Goal: Task Accomplishment & Management: Manage account settings

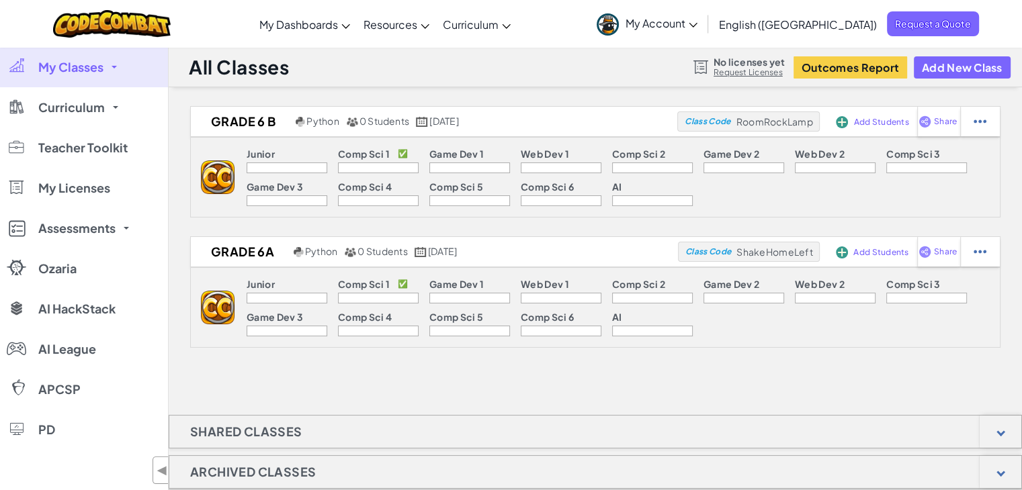
click at [697, 17] on span "My Account" at bounding box center [661, 23] width 72 height 14
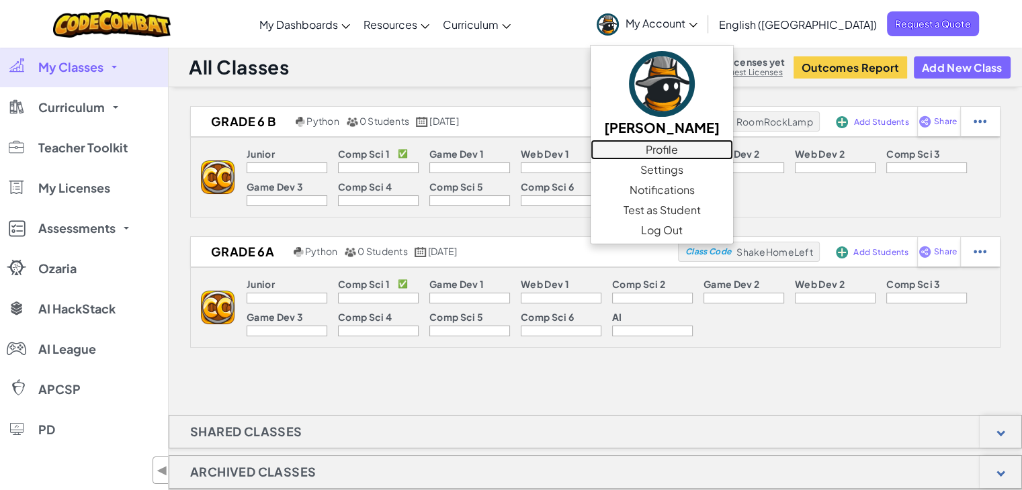
click at [733, 148] on link "Profile" at bounding box center [661, 150] width 142 height 20
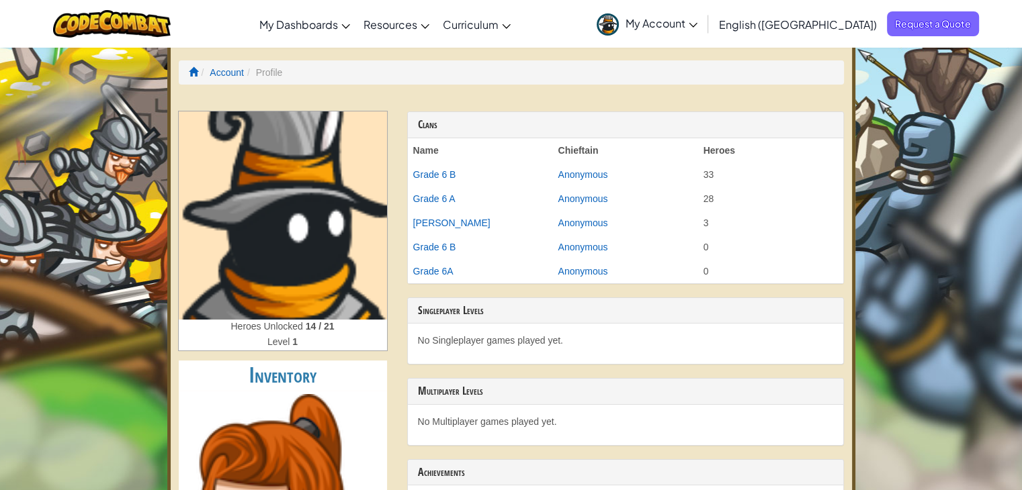
click at [697, 24] on span "My Account" at bounding box center [661, 23] width 72 height 14
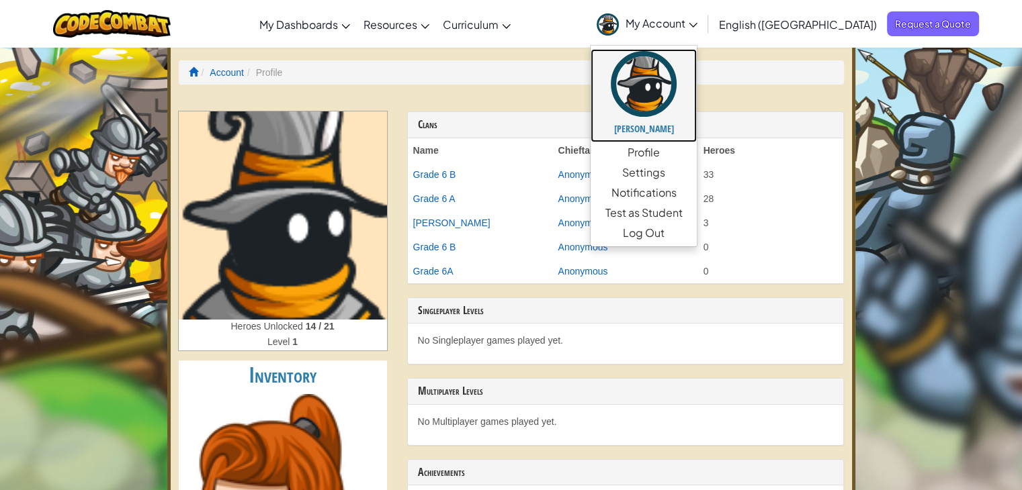
click at [683, 124] on h5 "[PERSON_NAME]" at bounding box center [643, 129] width 79 height 10
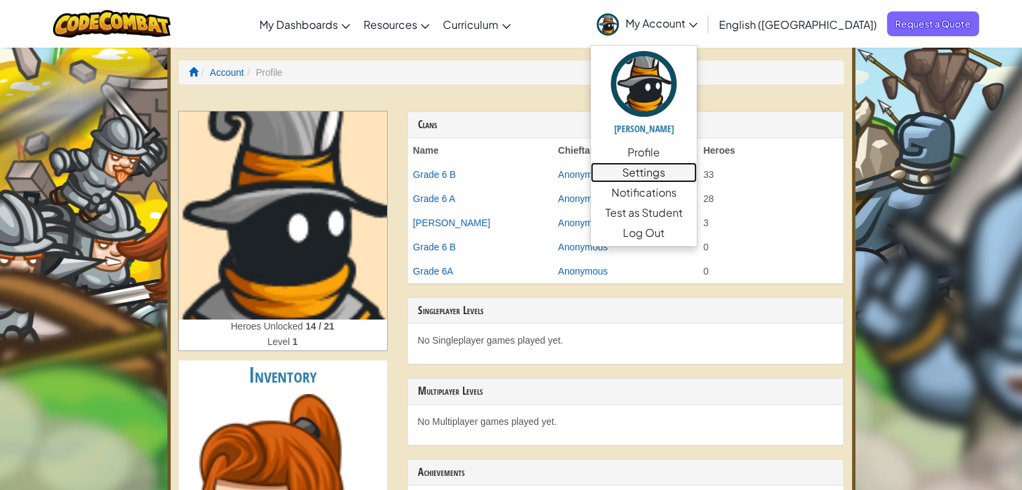
click at [697, 173] on link "Settings" at bounding box center [643, 173] width 106 height 20
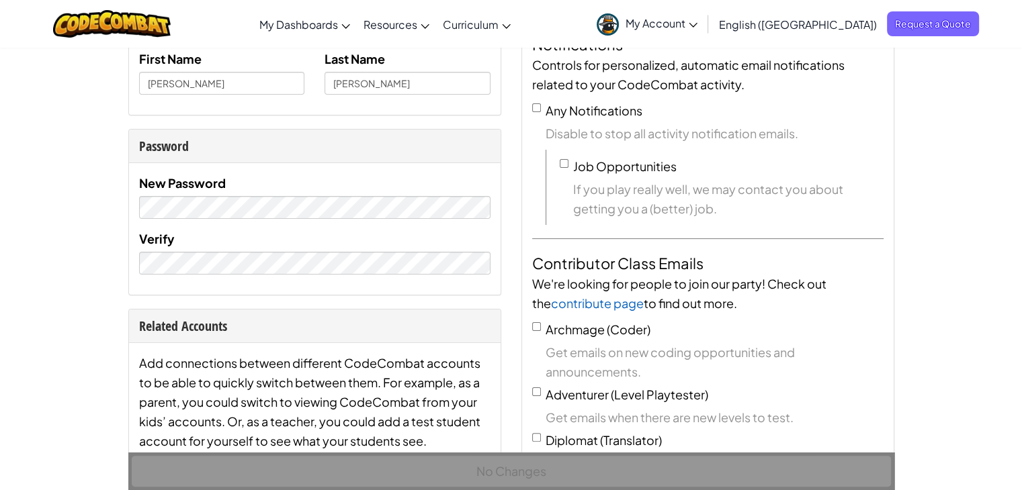
scroll to position [212, 0]
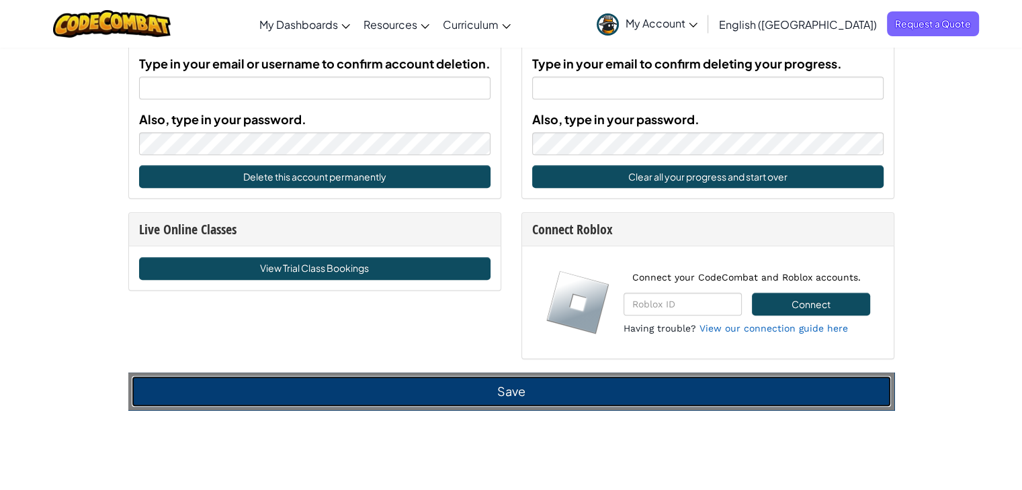
click at [532, 392] on button "Save" at bounding box center [511, 391] width 759 height 31
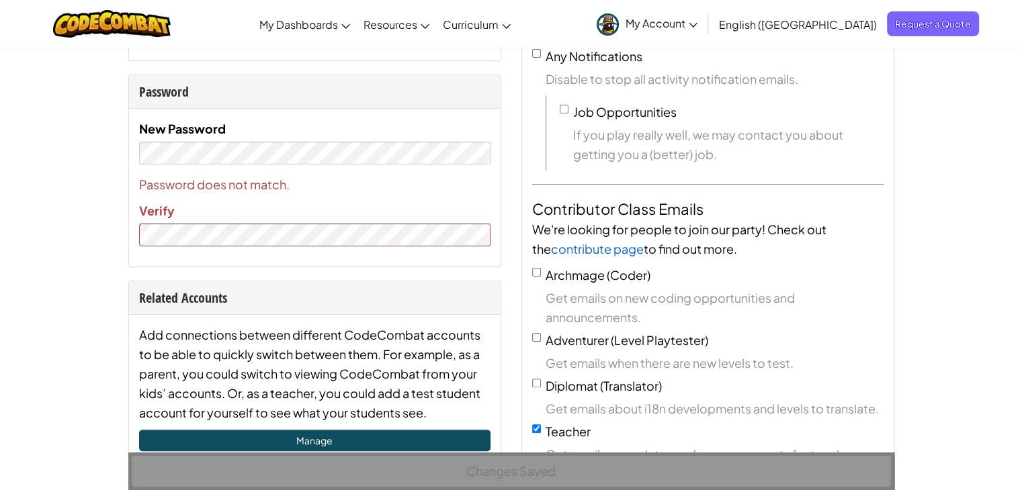
scroll to position [0, 0]
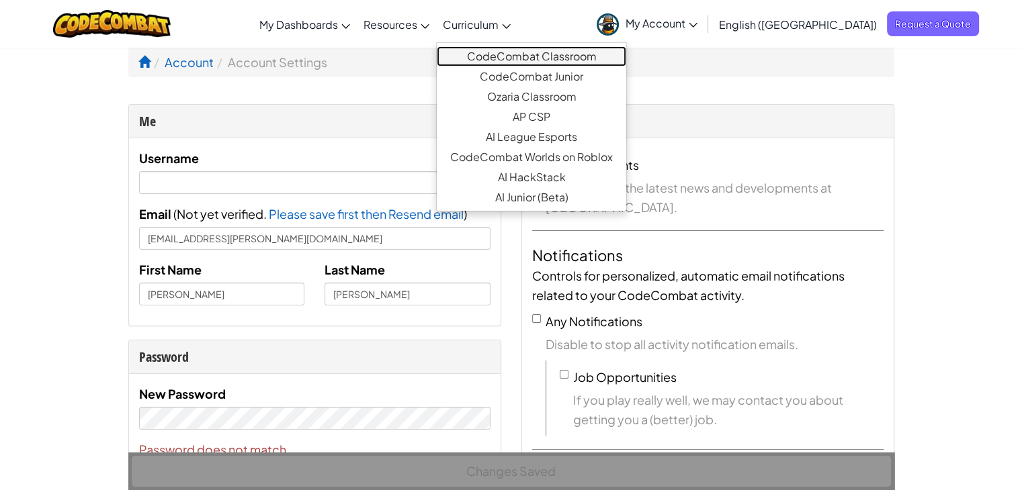
click at [532, 50] on link "CodeCombat Classroom" at bounding box center [531, 56] width 189 height 20
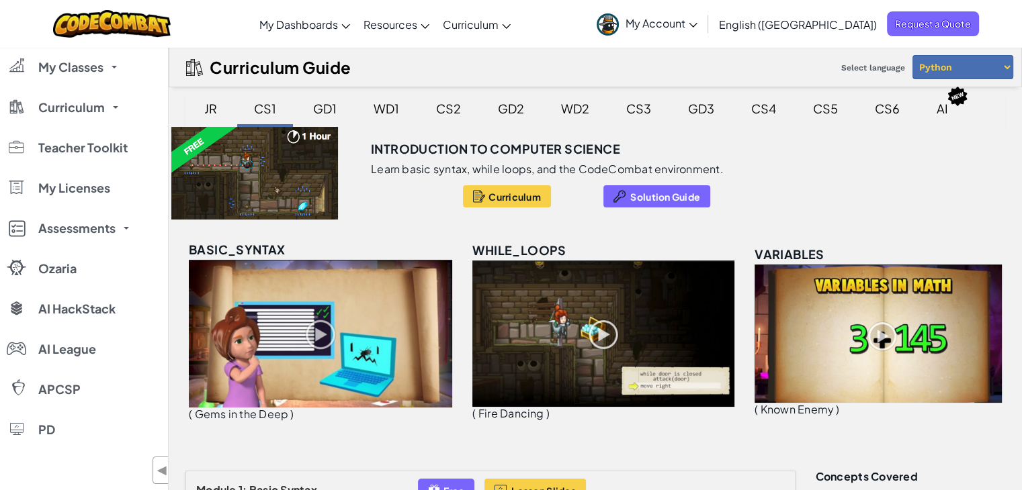
click at [982, 184] on div "Introduction to Computer Science Learn basic syntax, while loops, and the CodeC…" at bounding box center [595, 173] width 853 height 93
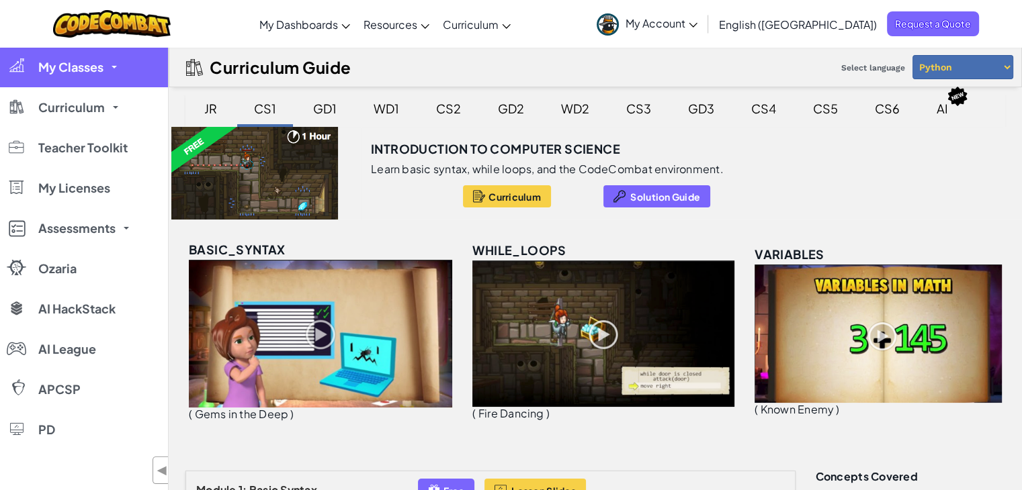
click at [88, 71] on span "My Classes" at bounding box center [70, 67] width 65 height 12
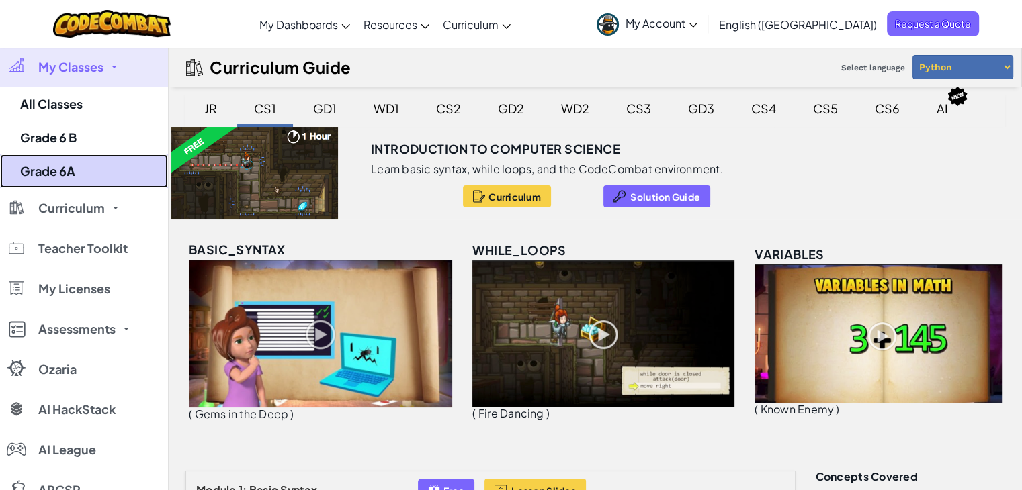
click at [67, 163] on link "Grade 6A" at bounding box center [84, 172] width 168 height 34
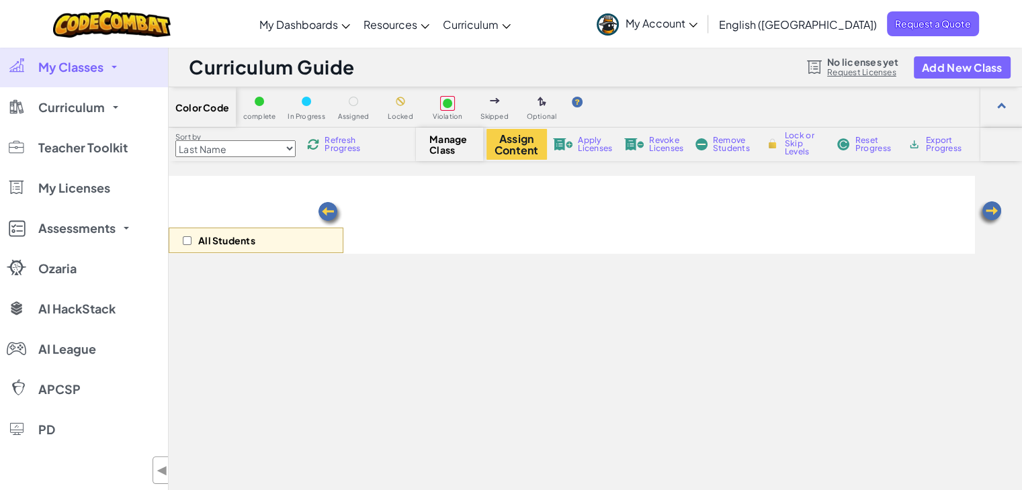
select select "560f1a9f22961295f9427742"
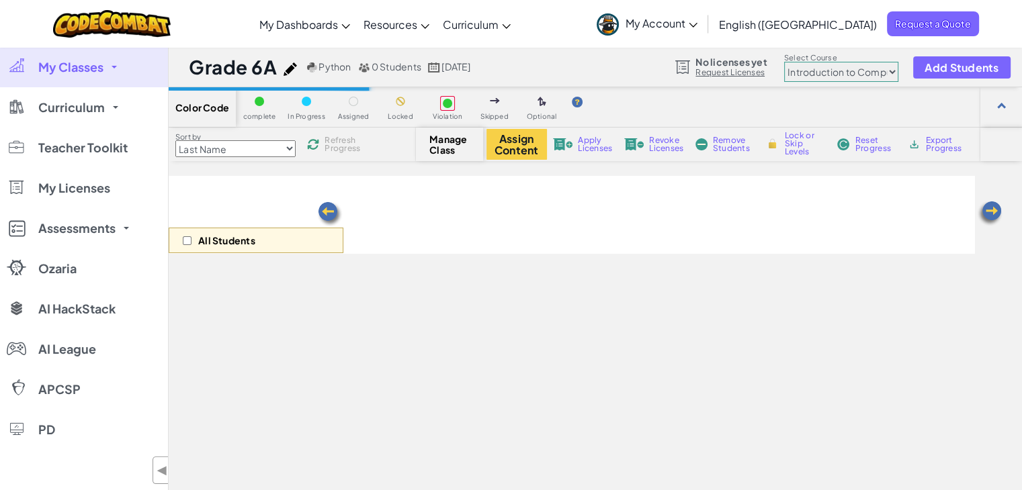
click at [861, 71] on select "Junior Introduction to Computer Science Game Development 1 Web Development 1 Co…" at bounding box center [841, 72] width 114 height 20
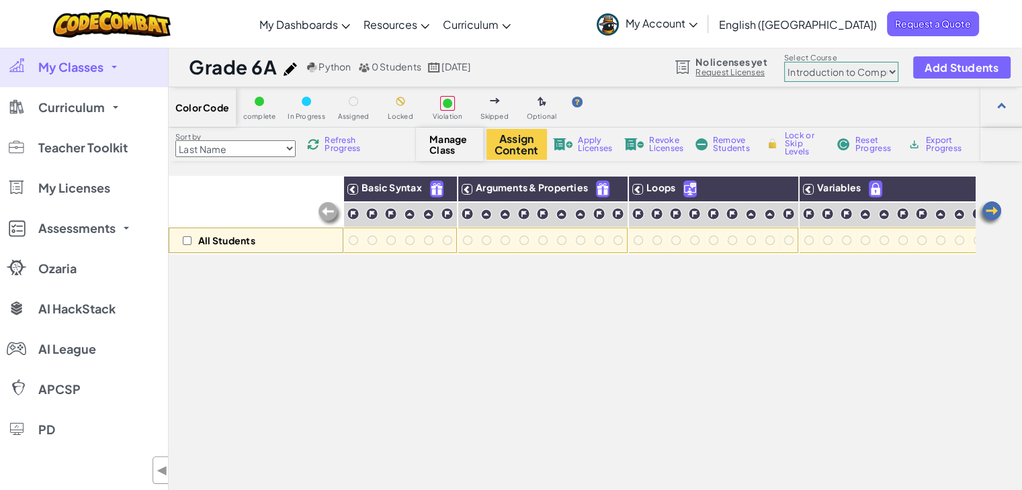
click at [860, 71] on select "Junior Introduction to Computer Science Game Development 1 Web Development 1 Co…" at bounding box center [841, 72] width 114 height 20
click at [388, 68] on span "0 Students" at bounding box center [396, 66] width 50 height 12
click at [936, 68] on span "Add Students" at bounding box center [961, 67] width 74 height 11
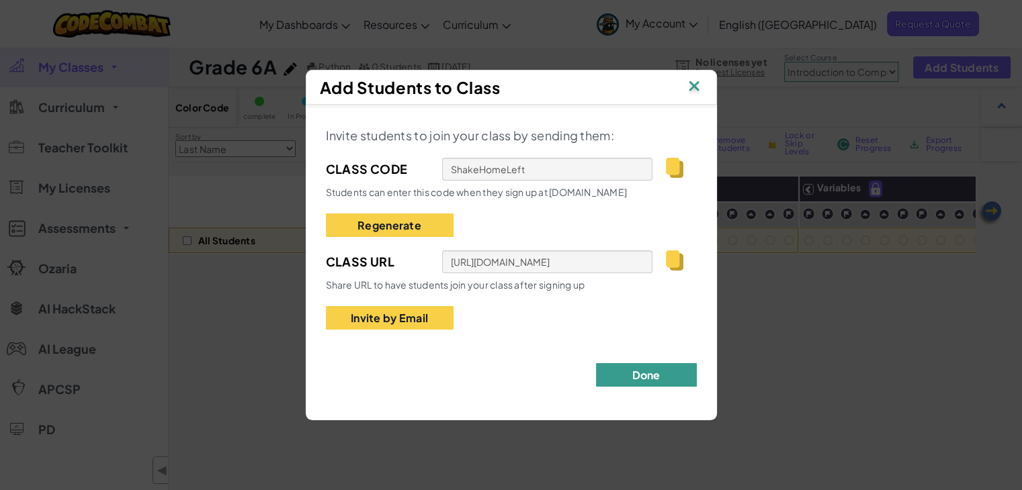
click at [626, 368] on button "Done" at bounding box center [646, 375] width 101 height 24
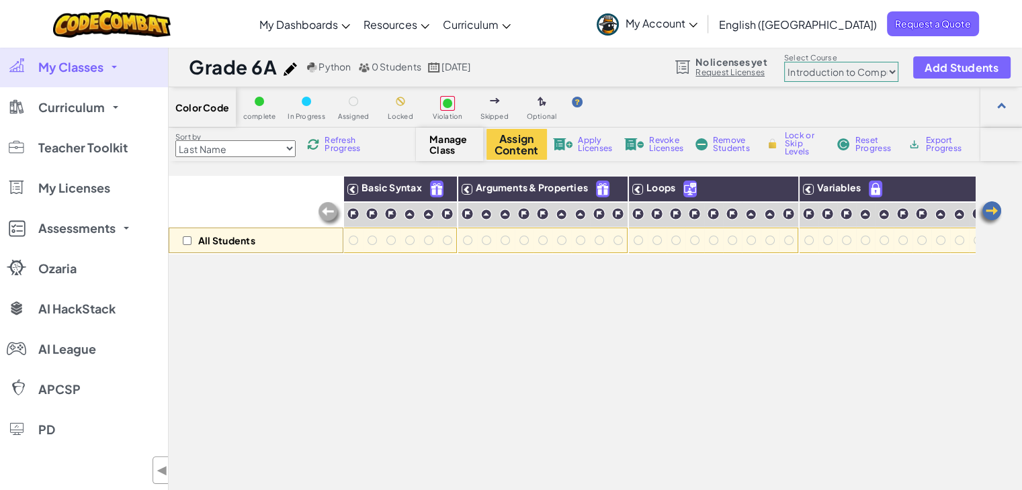
click at [117, 77] on link "My Classes" at bounding box center [84, 67] width 168 height 40
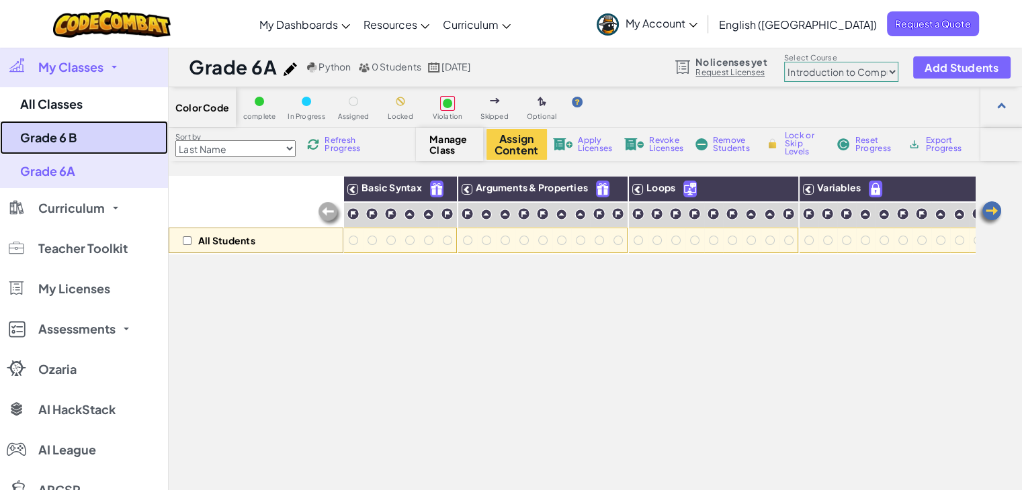
click at [95, 128] on link "Grade 6 B" at bounding box center [84, 138] width 168 height 34
select select "560f1a9f22961295f9427742"
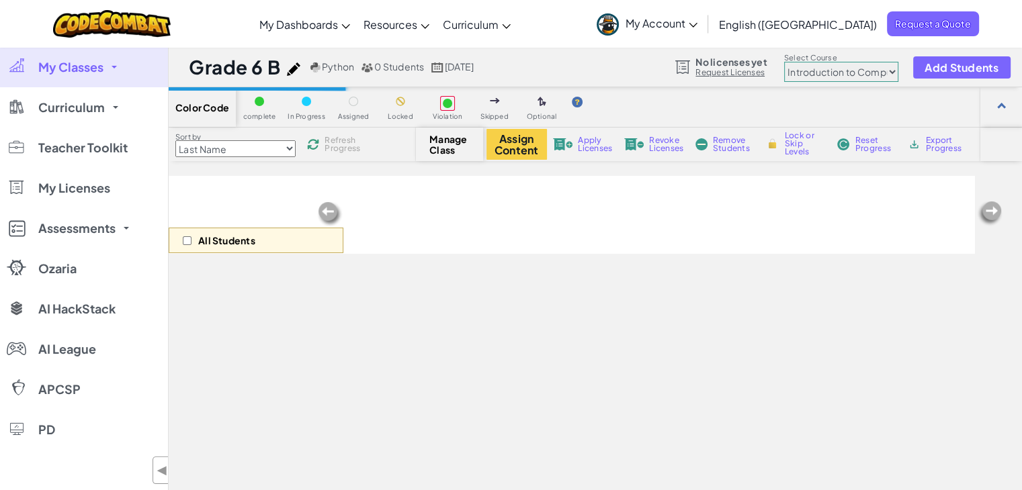
click at [398, 68] on span "0 Students" at bounding box center [399, 66] width 50 height 12
click at [967, 67] on span "Add Students" at bounding box center [961, 67] width 74 height 11
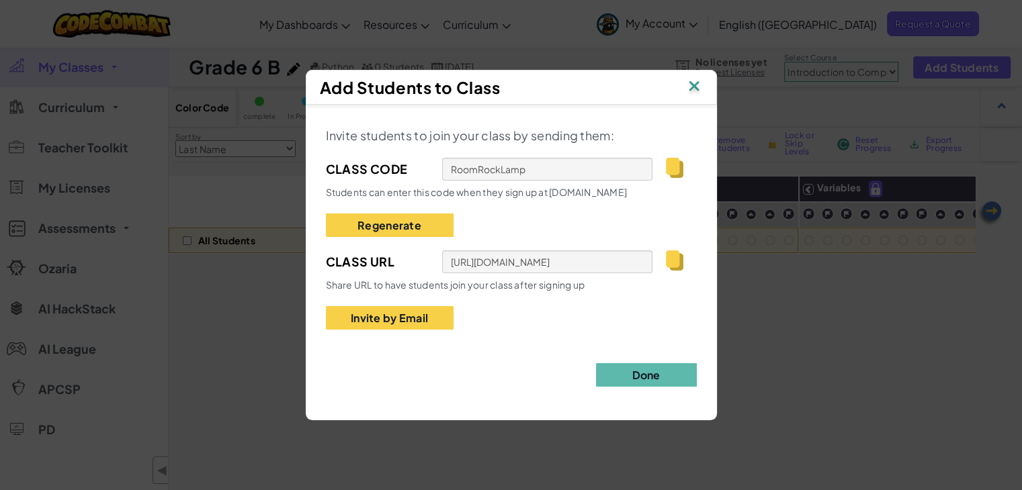
click at [699, 85] on img at bounding box center [693, 87] width 17 height 20
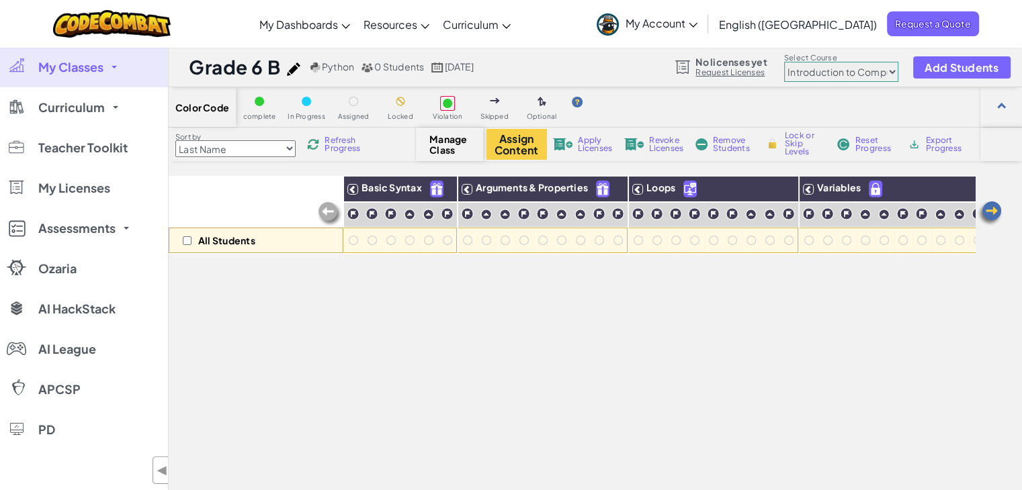
click at [704, 30] on link "My Account" at bounding box center [647, 24] width 114 height 42
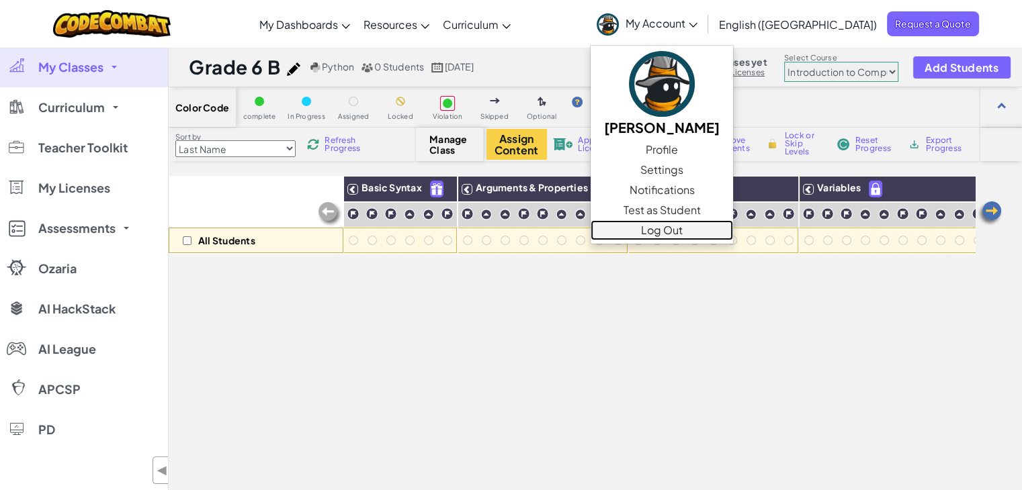
click at [722, 230] on link "Log Out" at bounding box center [661, 230] width 142 height 20
